Goal: Information Seeking & Learning: Learn about a topic

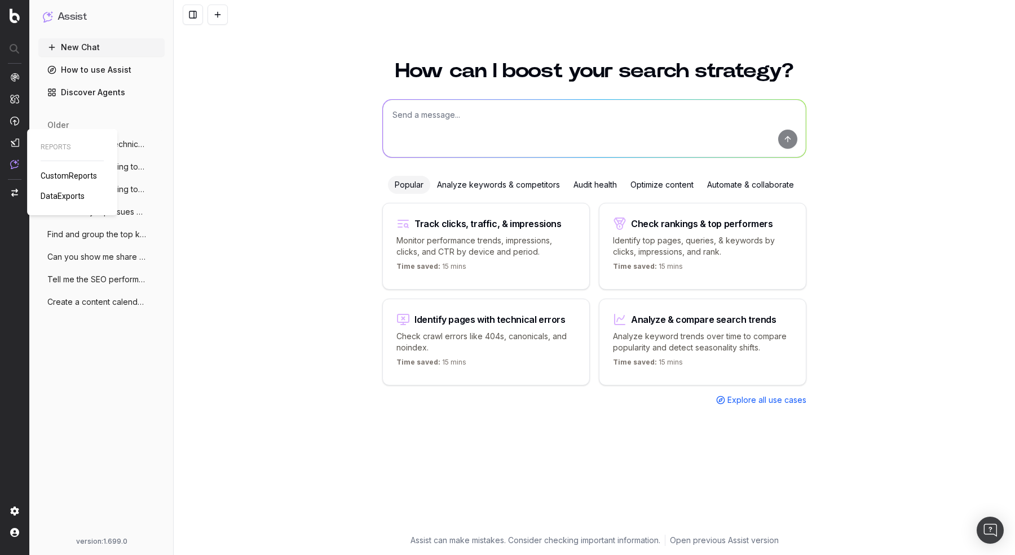
click at [56, 178] on span "CustomReports" at bounding box center [69, 175] width 56 height 9
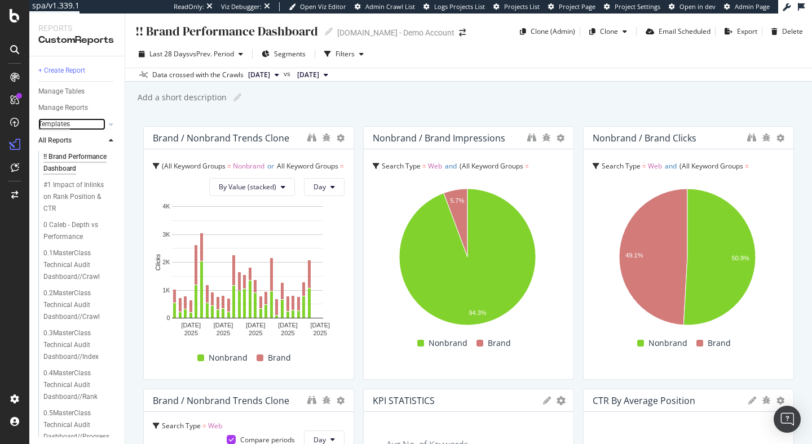
click at [67, 126] on div "Templates" at bounding box center [54, 124] width 32 height 12
